Goal: Task Accomplishment & Management: Use online tool/utility

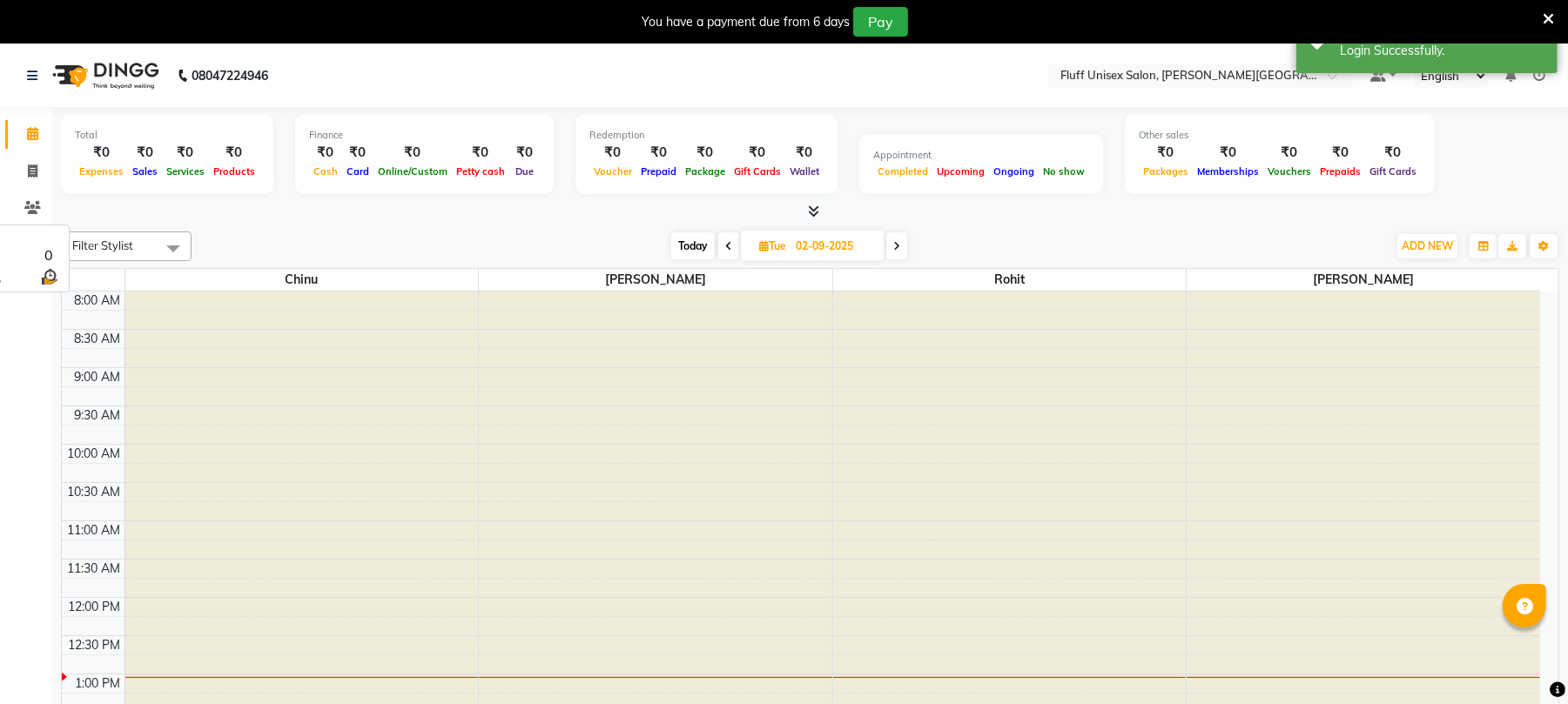
select select "en"
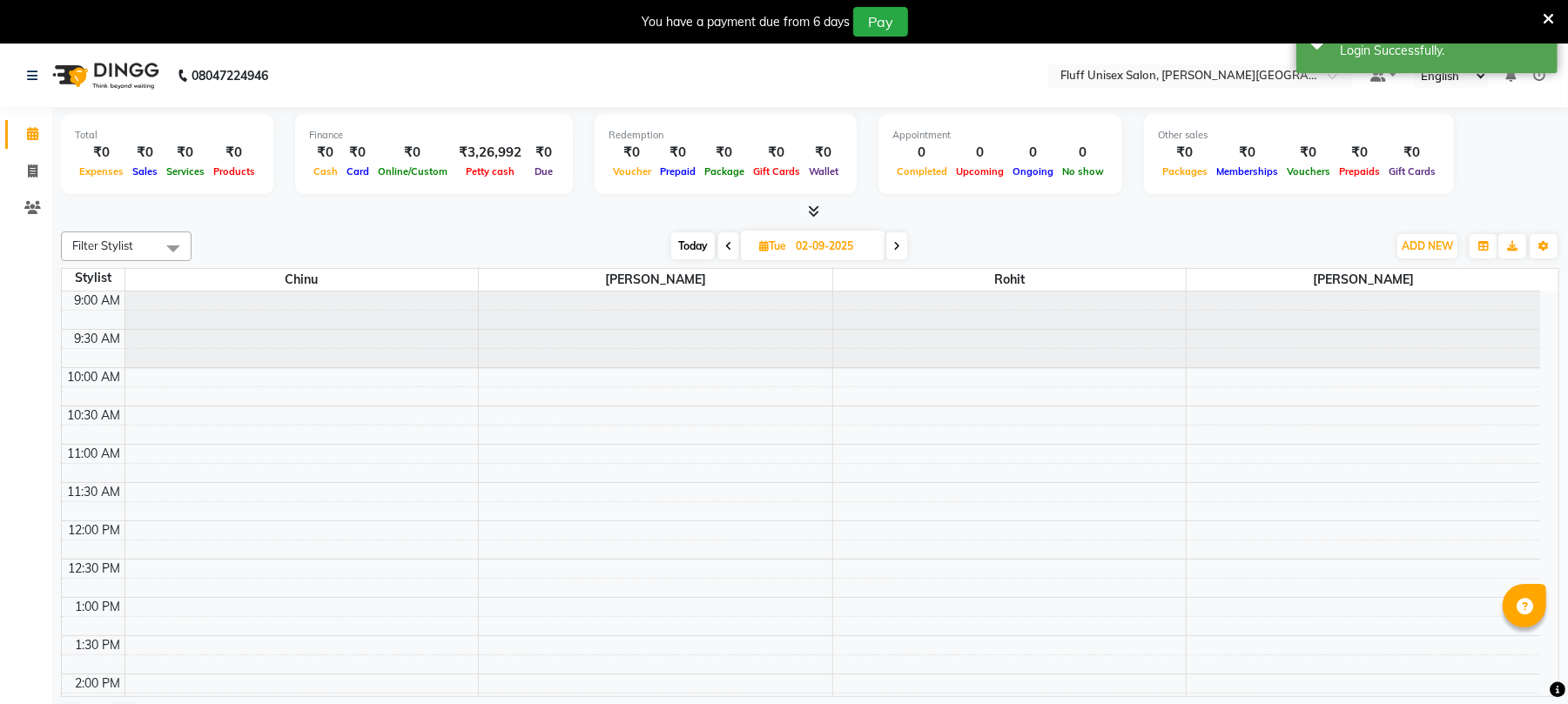
click at [721, 252] on span at bounding box center [729, 245] width 21 height 27
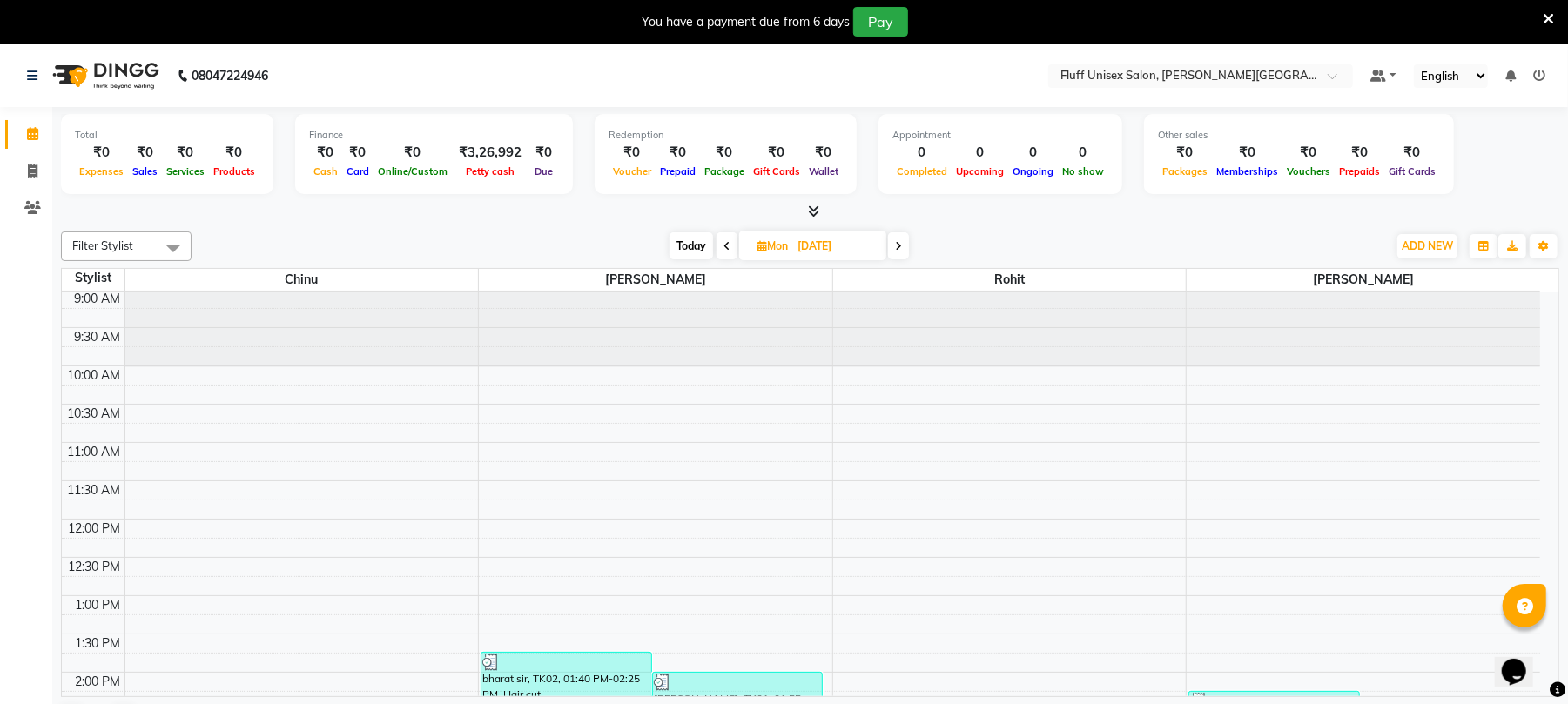
scroll to position [231, 0]
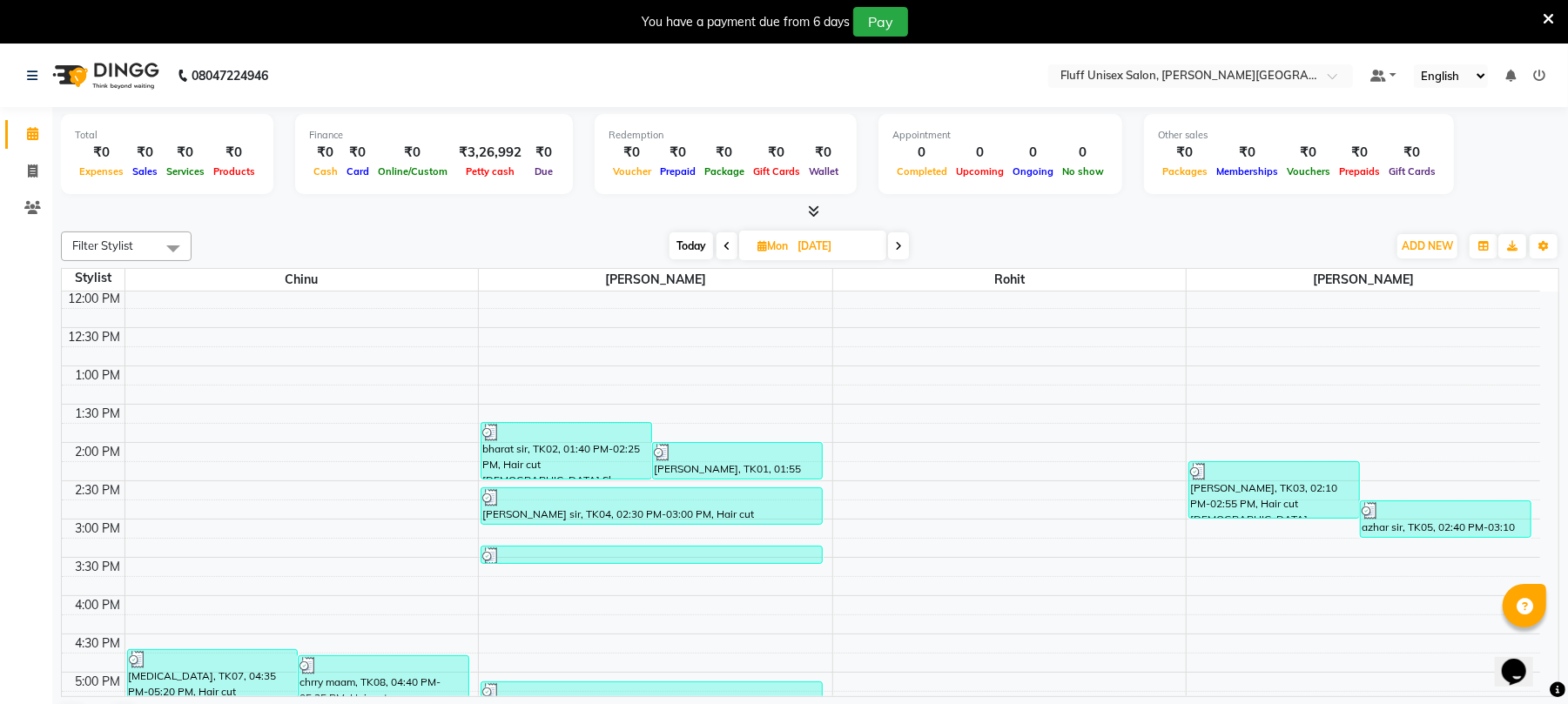
click at [898, 261] on div "Filter Stylist Select All [PERSON_NAME] [PERSON_NAME] [DATE] [DATE] Toggle Drop…" at bounding box center [810, 245] width 1499 height 29
click at [895, 248] on span at bounding box center [898, 245] width 21 height 27
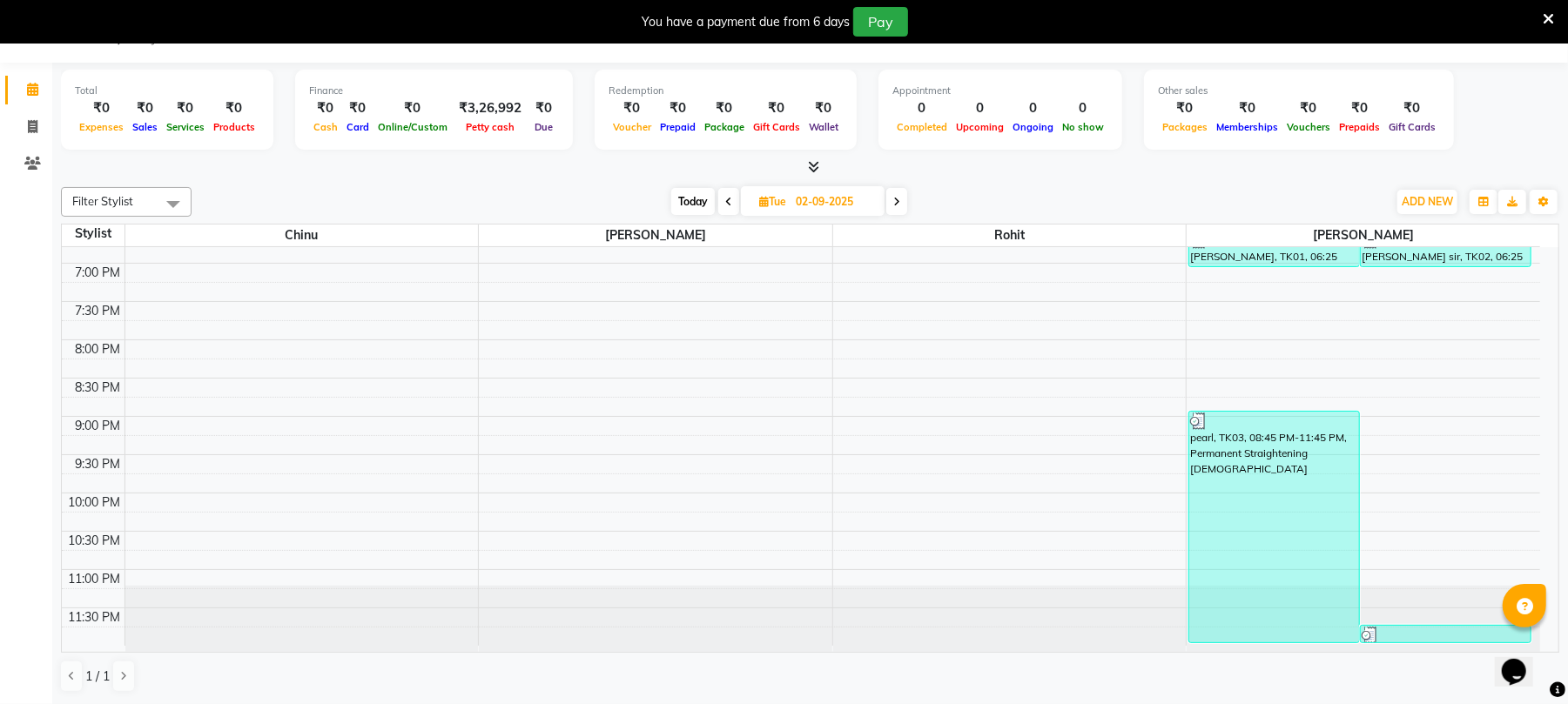
scroll to position [761, 0]
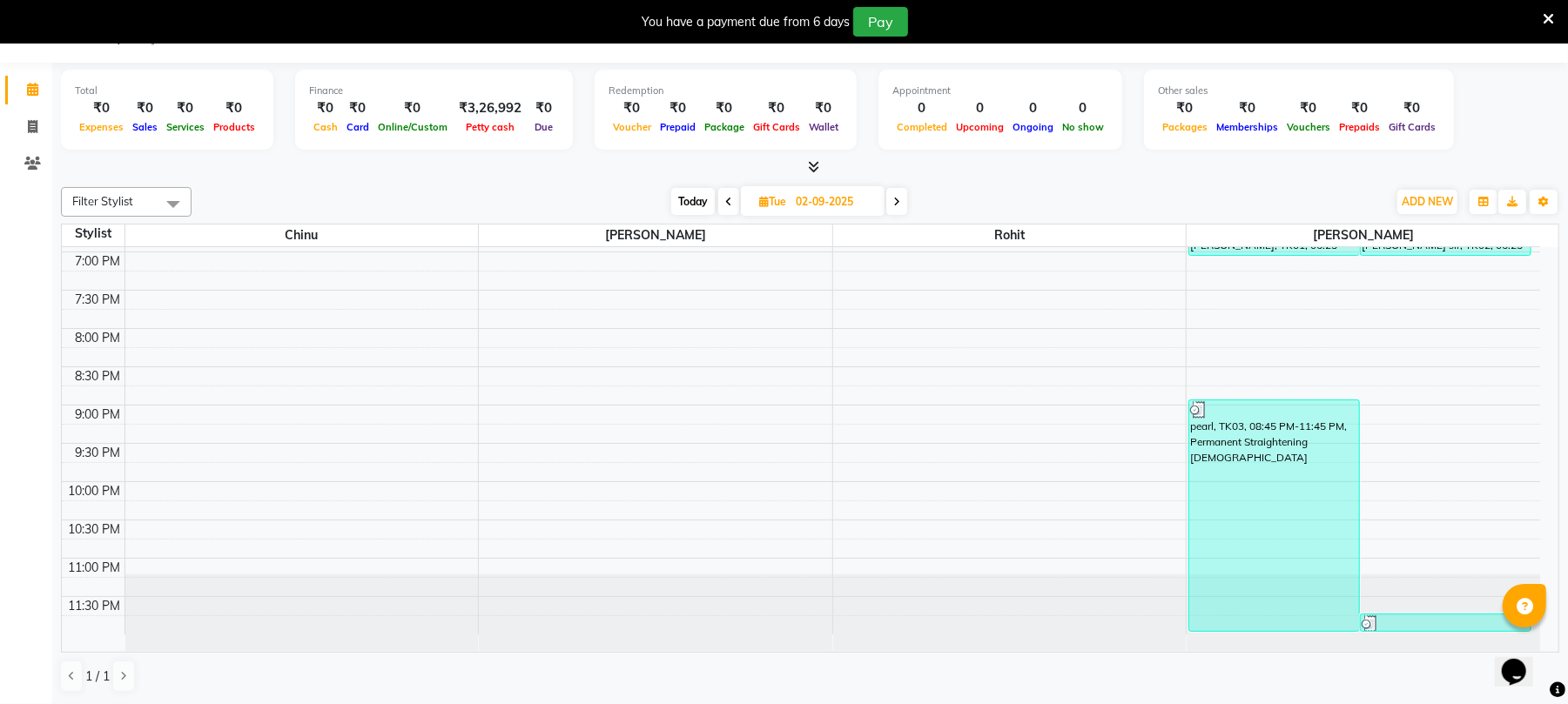
click at [892, 203] on span at bounding box center [896, 202] width 21 height 27
type input "[DATE]"
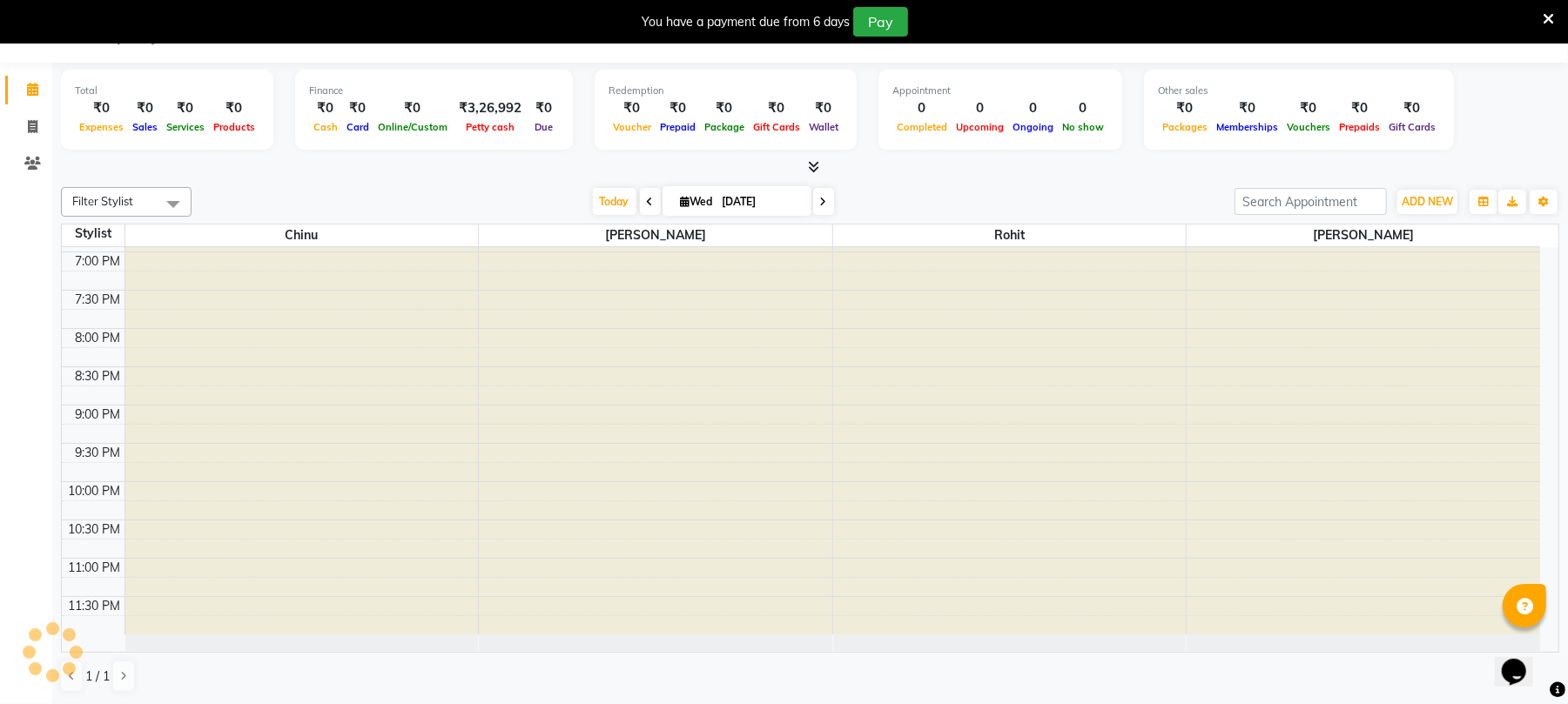
scroll to position [234, 0]
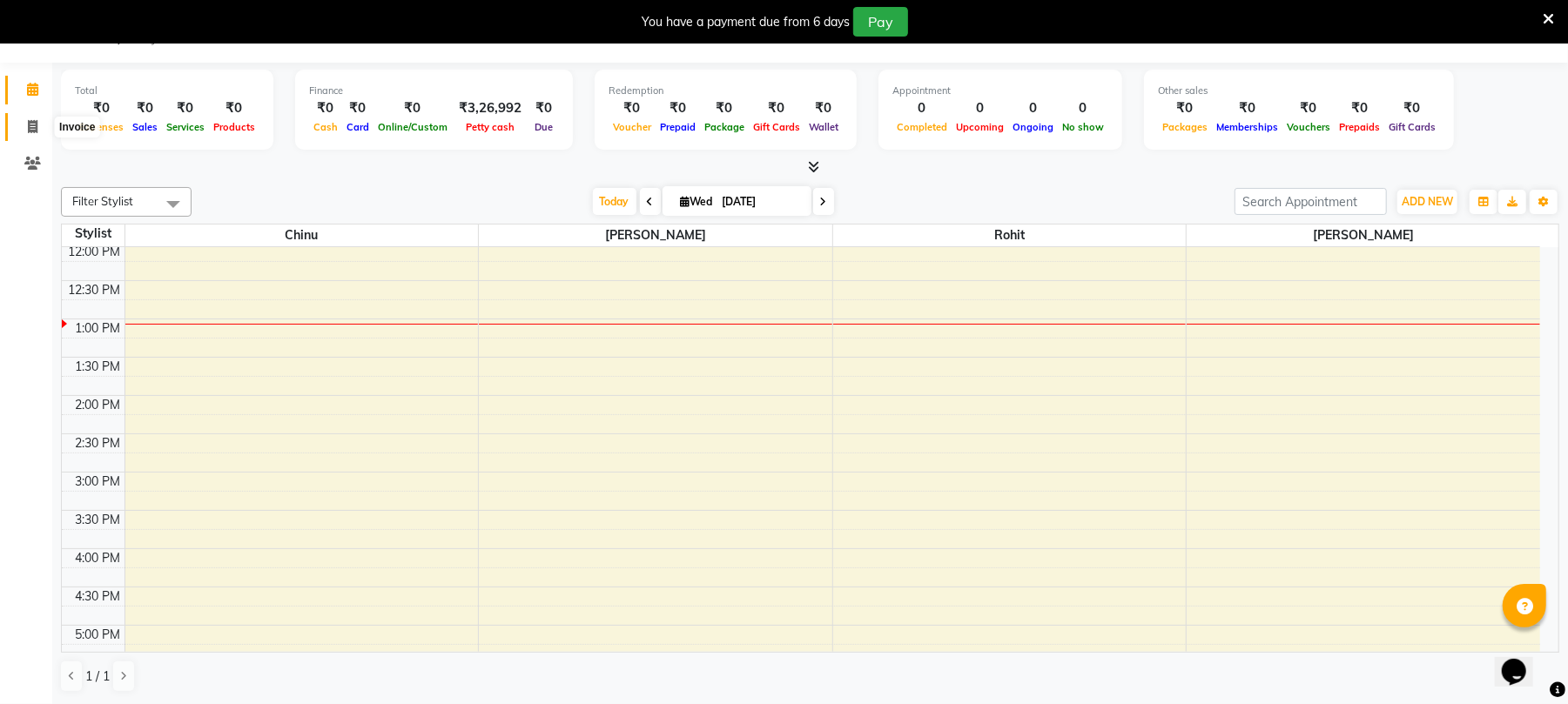
click at [29, 124] on icon at bounding box center [32, 127] width 10 height 13
select select "32"
select select "service"
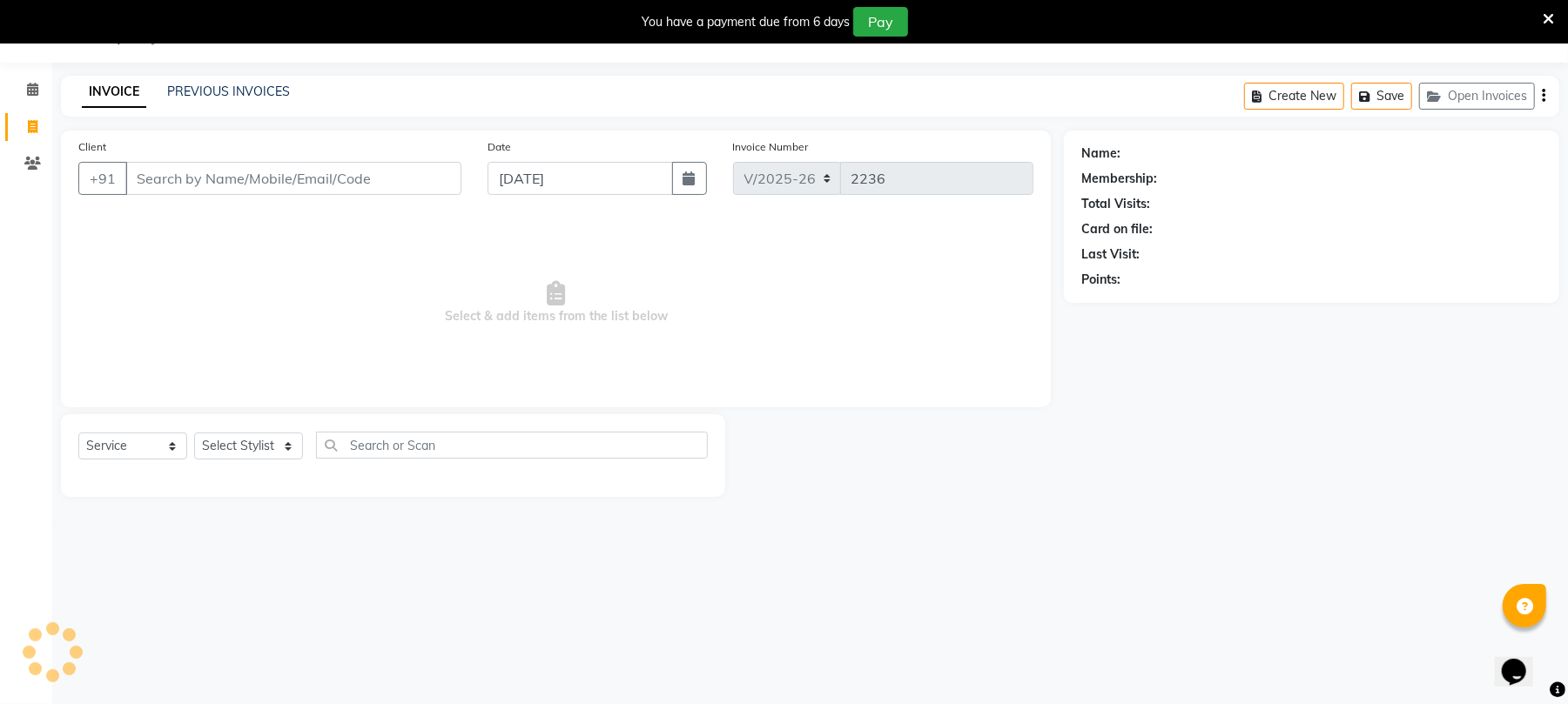
scroll to position [44, 0]
click at [123, 171] on button "+91" at bounding box center [102, 179] width 49 height 33
click at [157, 172] on input "Client" at bounding box center [293, 179] width 336 height 33
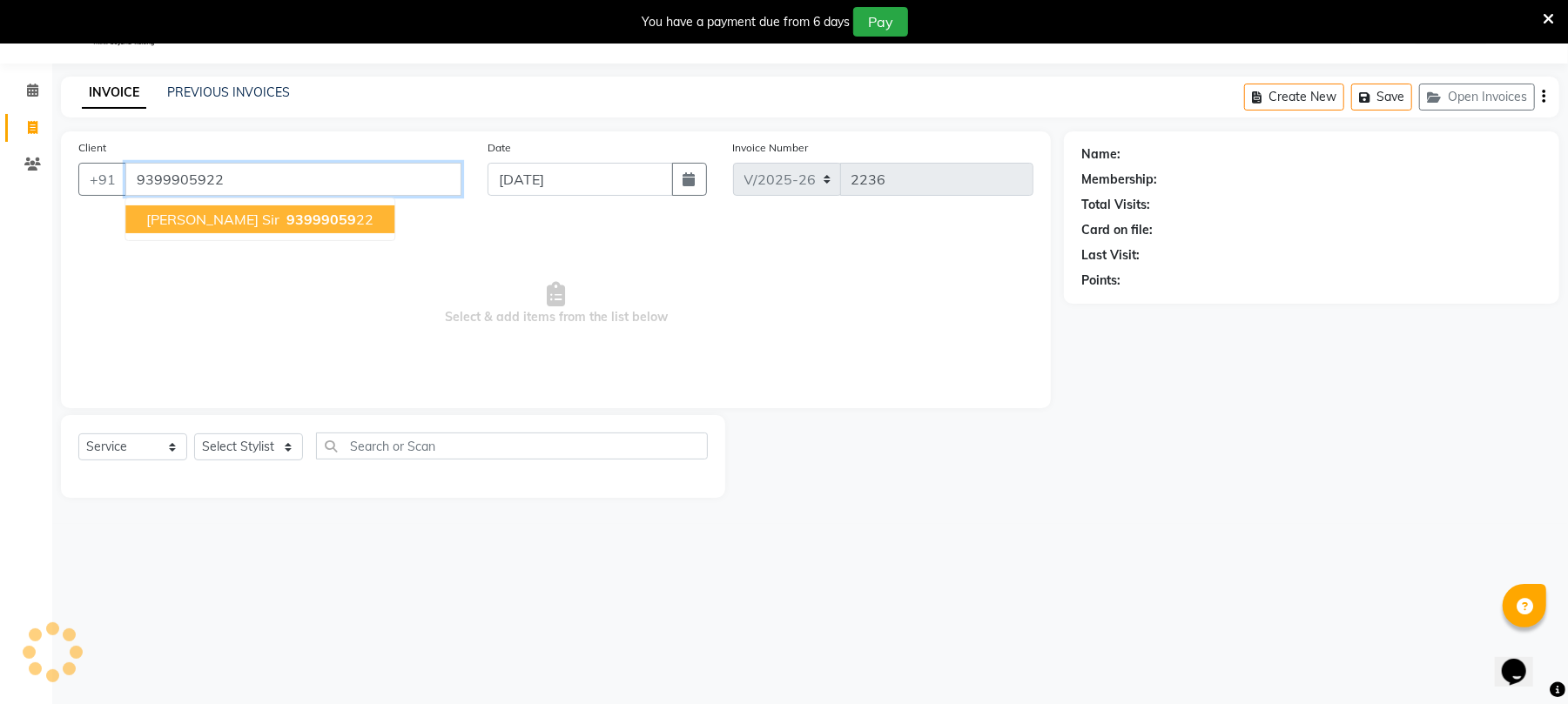
type input "9399905922"
click at [167, 216] on span "[PERSON_NAME] sir" at bounding box center [213, 219] width 133 height 17
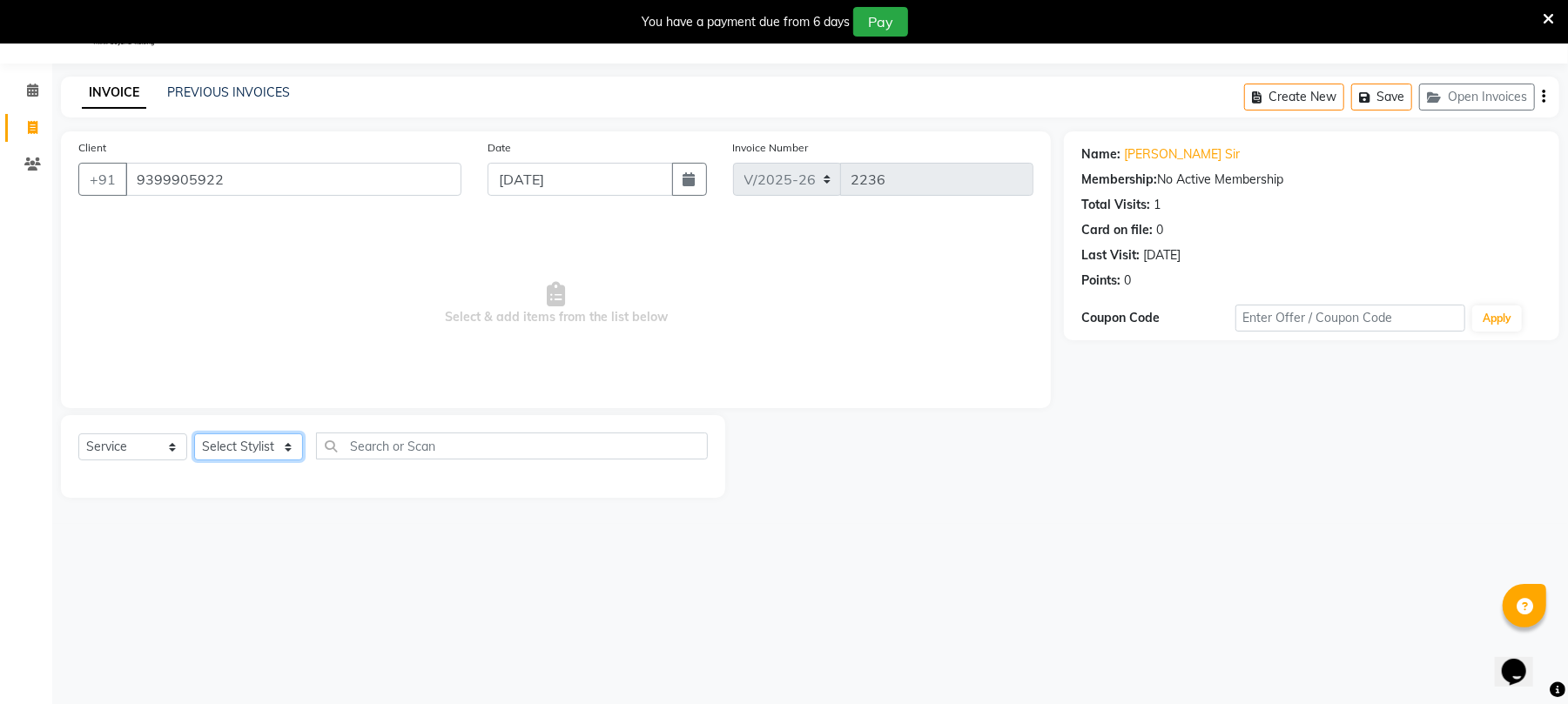
click at [282, 447] on select "Select Stylist Chinu [PERSON_NAME] Reception Rohit" at bounding box center [248, 447] width 108 height 27
select select "43283"
click at [194, 434] on select "Select Stylist Chinu [PERSON_NAME] Reception Rohit" at bounding box center [248, 447] width 108 height 27
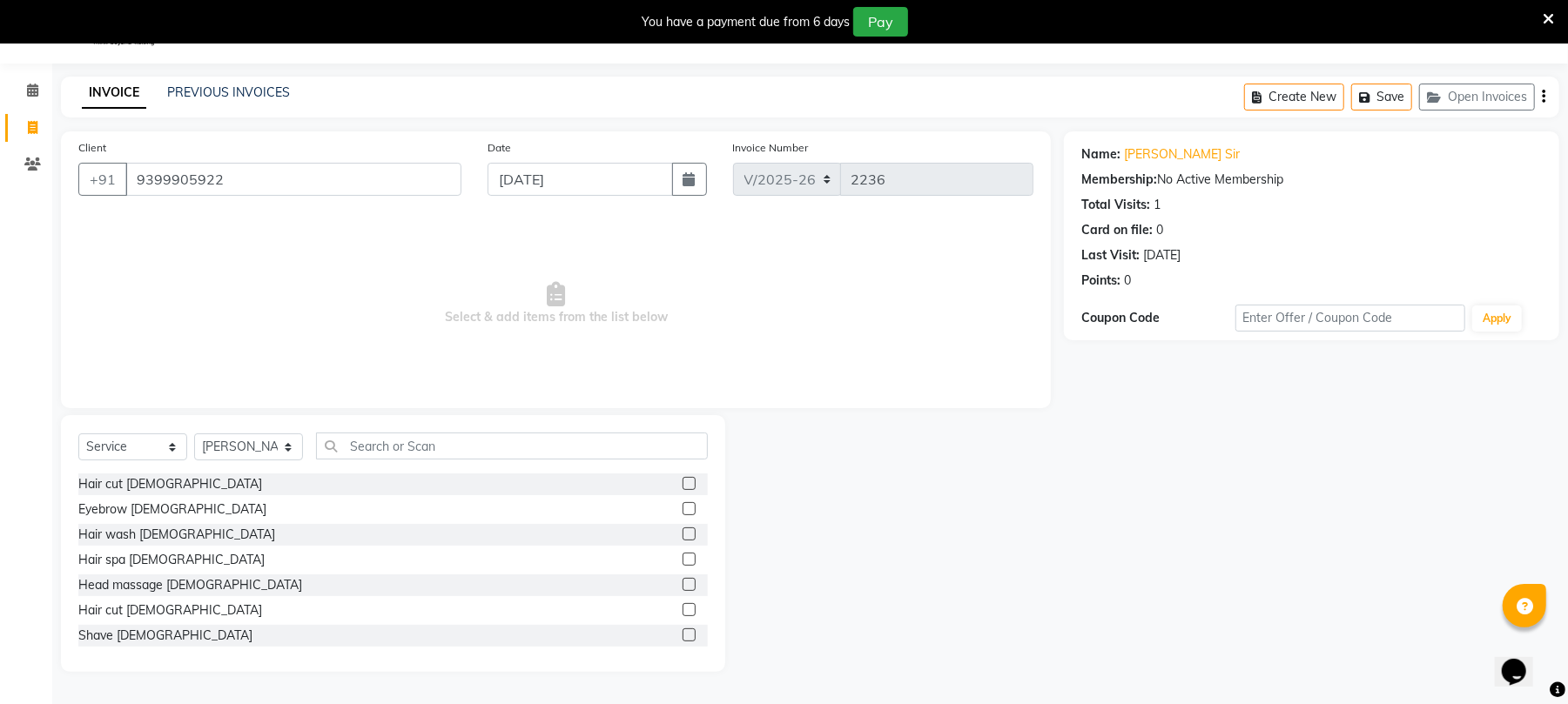
drag, startPoint x: 670, startPoint y: 636, endPoint x: 661, endPoint y: 630, distance: 10.8
click at [682, 636] on label at bounding box center [689, 636] width 13 height 13
click at [682, 636] on input "checkbox" at bounding box center [688, 636] width 11 height 11
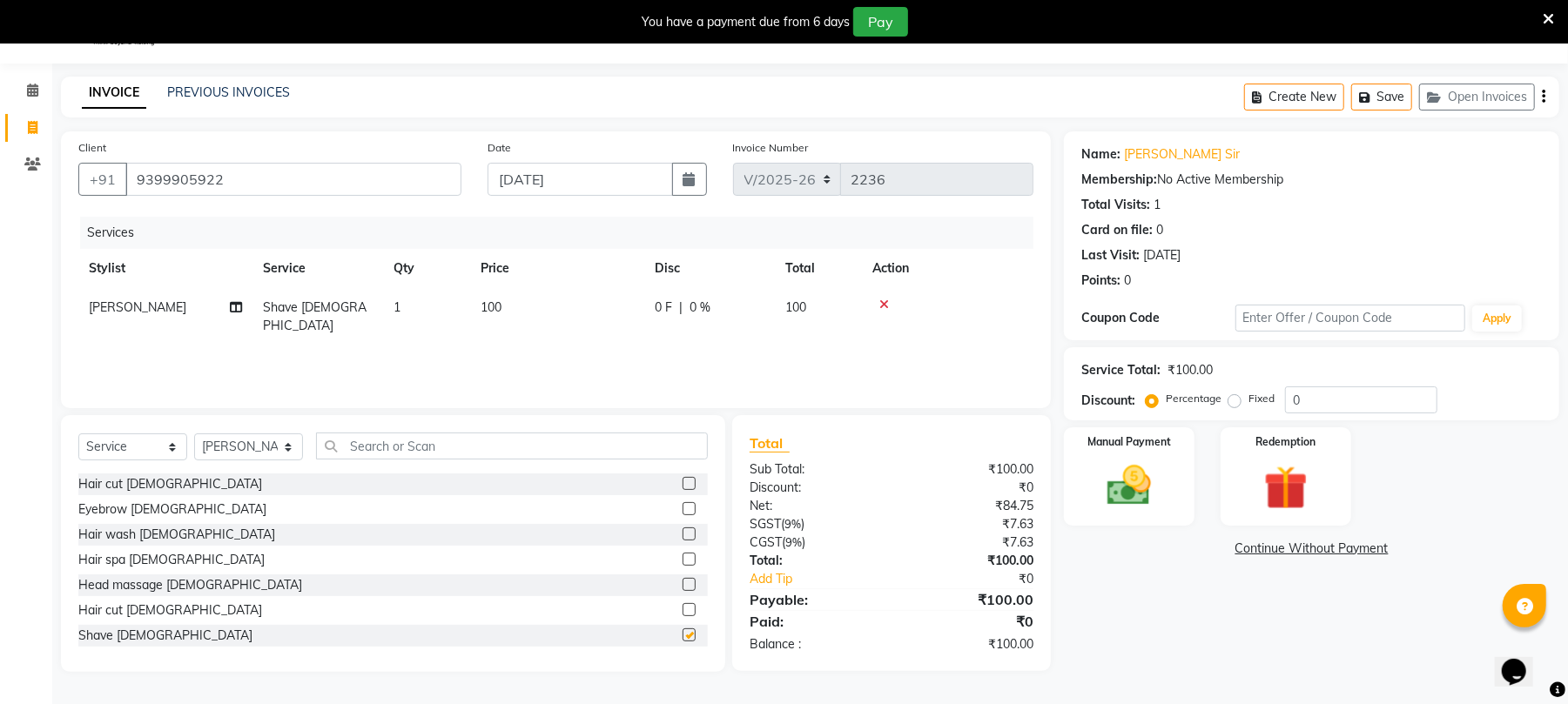
checkbox input "false"
click at [1160, 476] on img at bounding box center [1128, 486] width 75 height 53
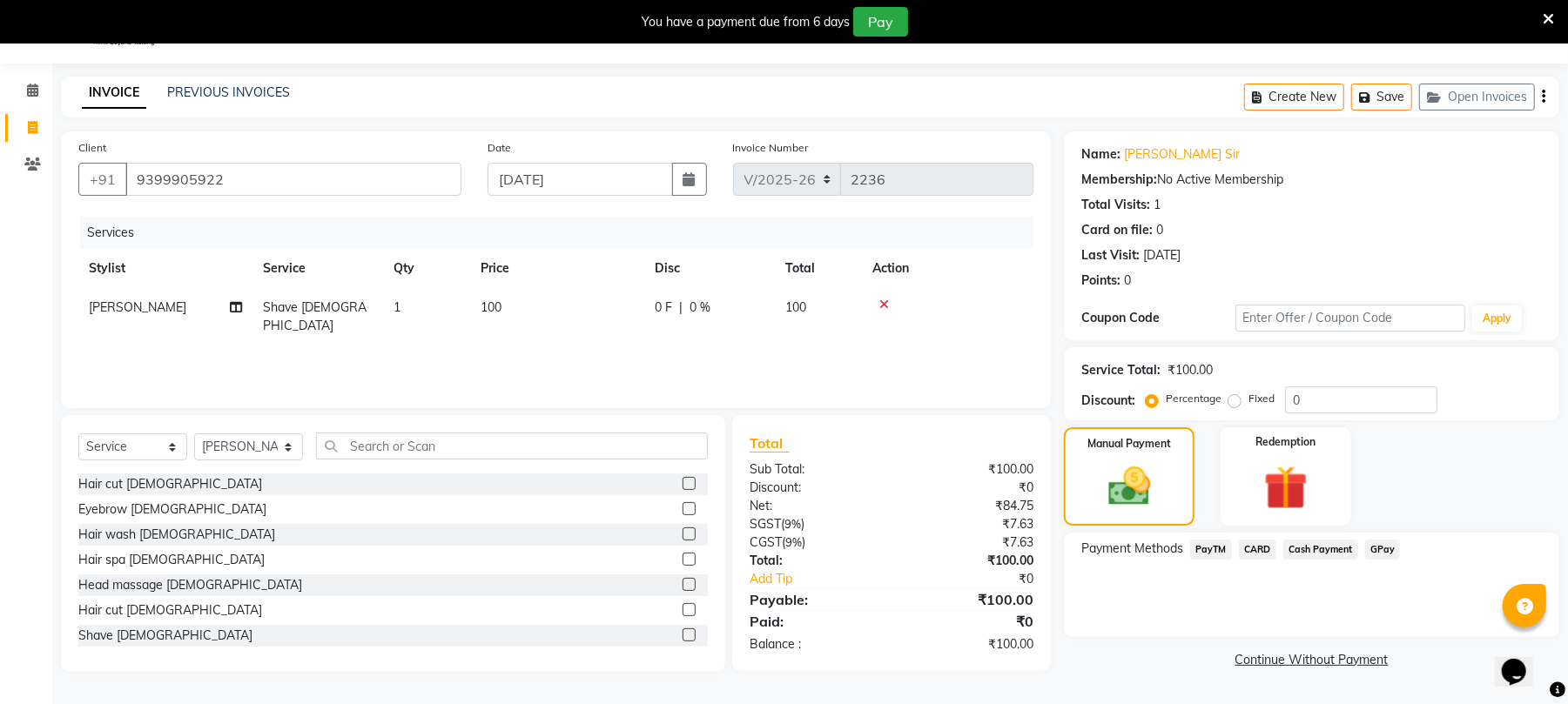
click at [1328, 548] on span "Cash Payment" at bounding box center [1321, 549] width 75 height 20
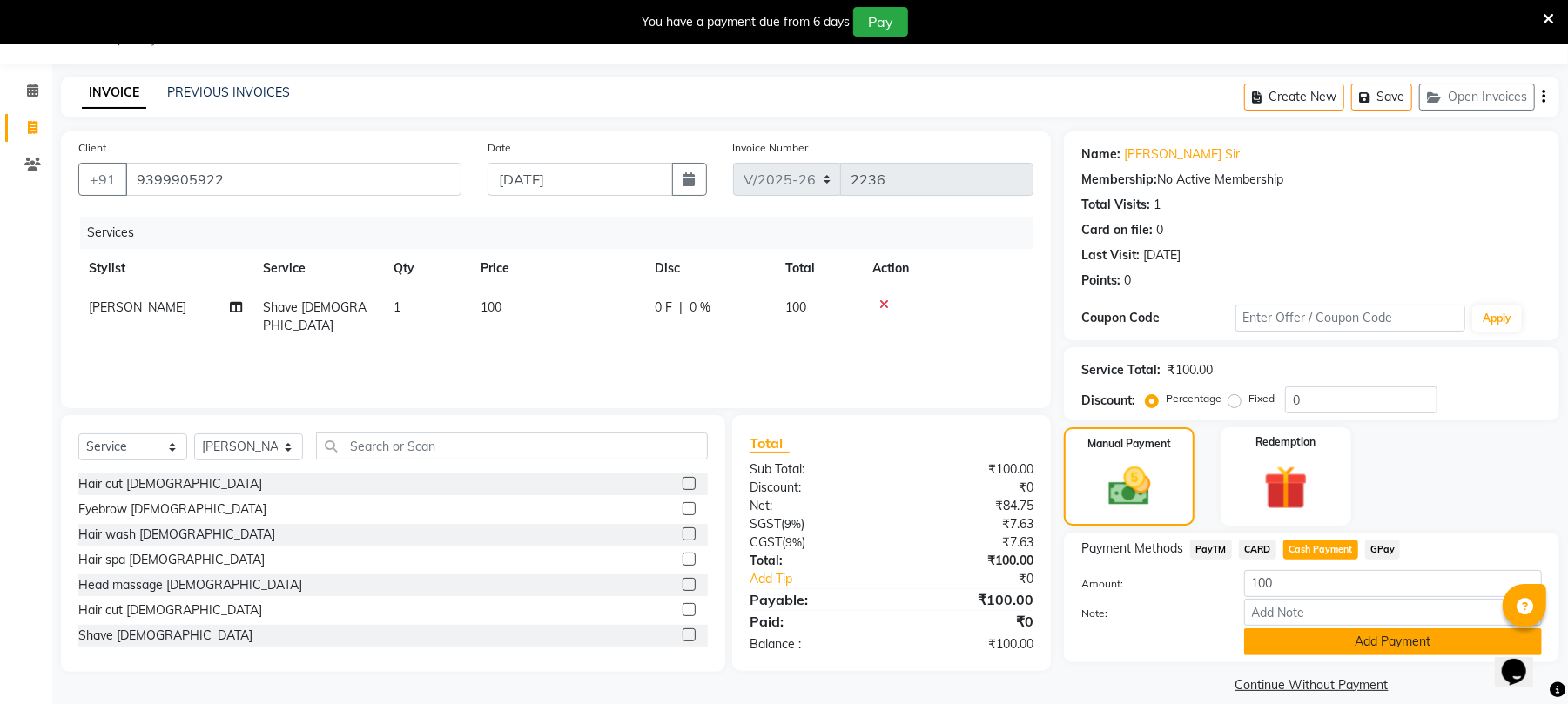
click at [1322, 652] on button "Add Payment" at bounding box center [1392, 642] width 298 height 27
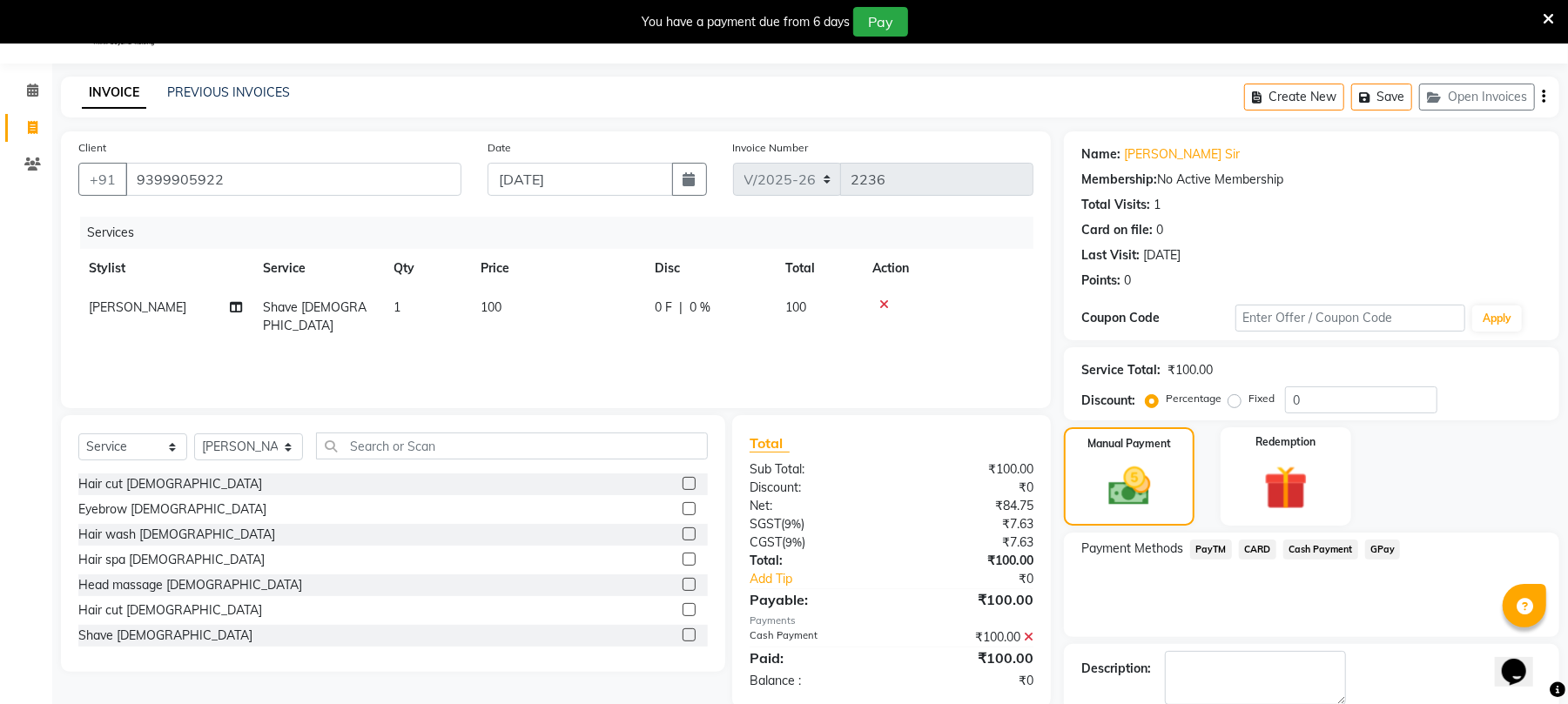
scroll to position [138, 0]
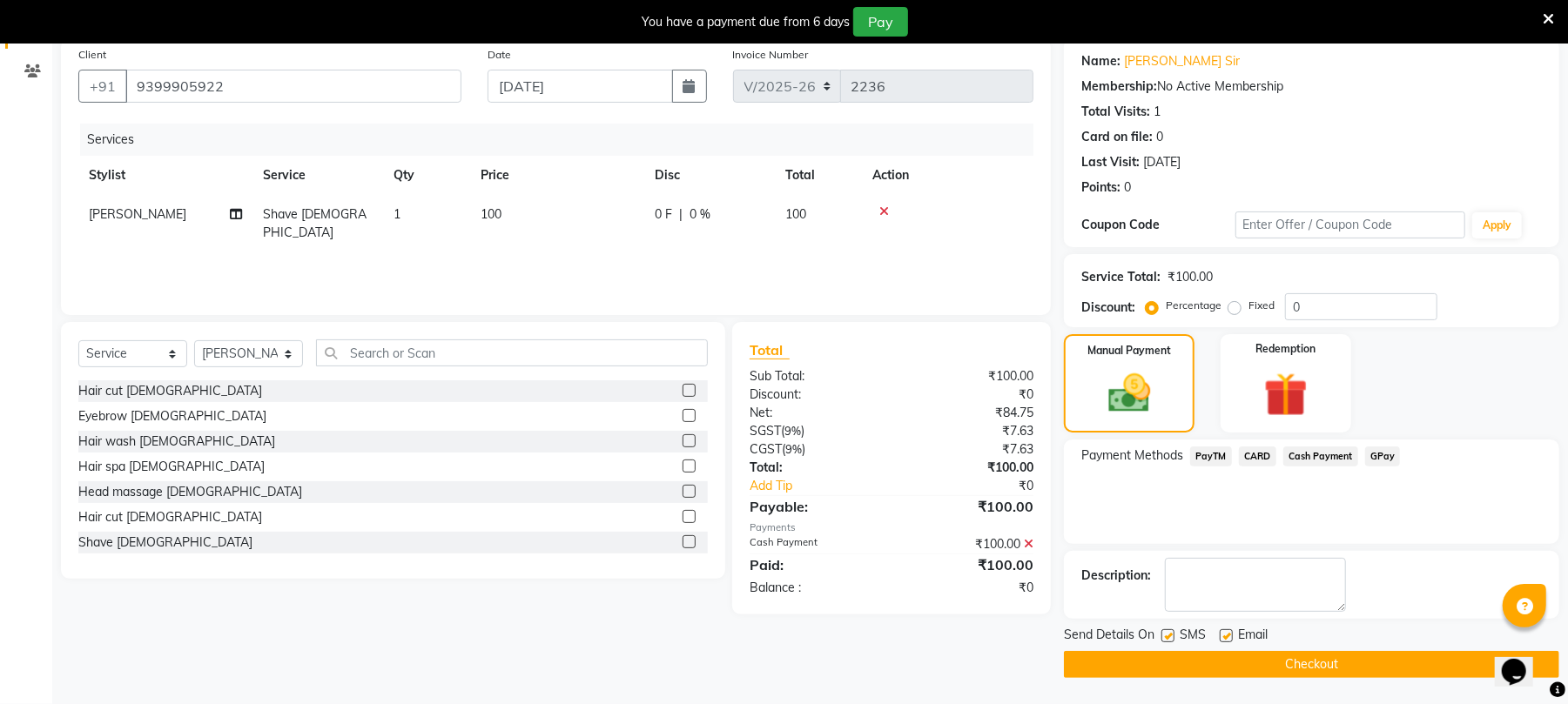
click at [1321, 672] on button "Checkout" at bounding box center [1311, 664] width 496 height 27
